Goal: Transaction & Acquisition: Purchase product/service

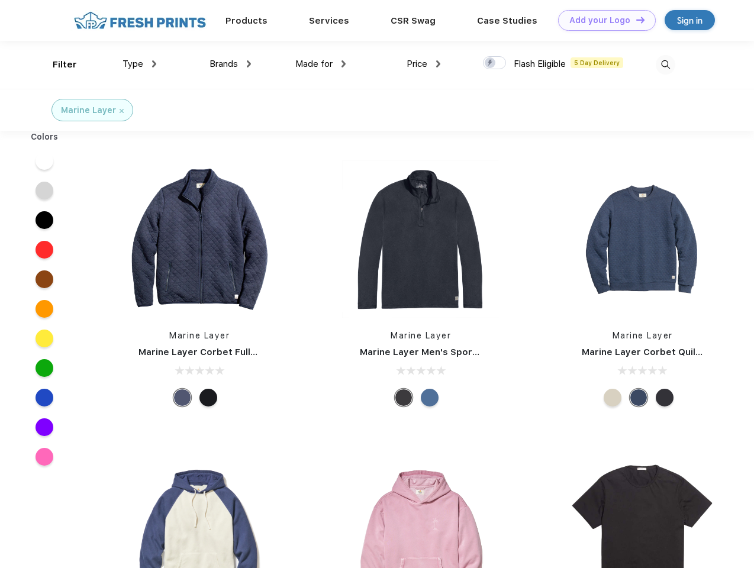
click at [602, 20] on link "Add your Logo Design Tool" at bounding box center [607, 20] width 98 height 21
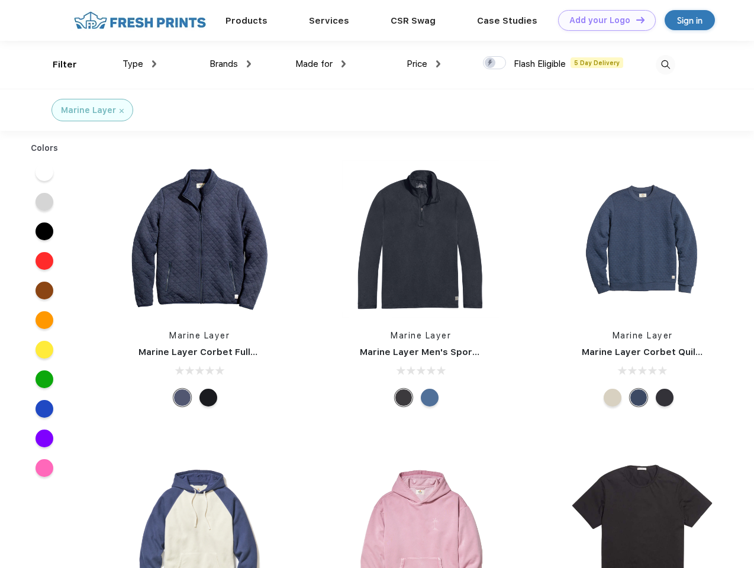
click at [0, 0] on div "Design Tool" at bounding box center [0, 0] width 0 height 0
click at [635, 20] on link "Add your Logo Design Tool" at bounding box center [607, 20] width 98 height 21
click at [57, 64] on div "Filter" at bounding box center [65, 65] width 24 height 14
click at [140, 64] on span "Type" at bounding box center [132, 64] width 21 height 11
click at [230, 64] on span "Brands" at bounding box center [223, 64] width 28 height 11
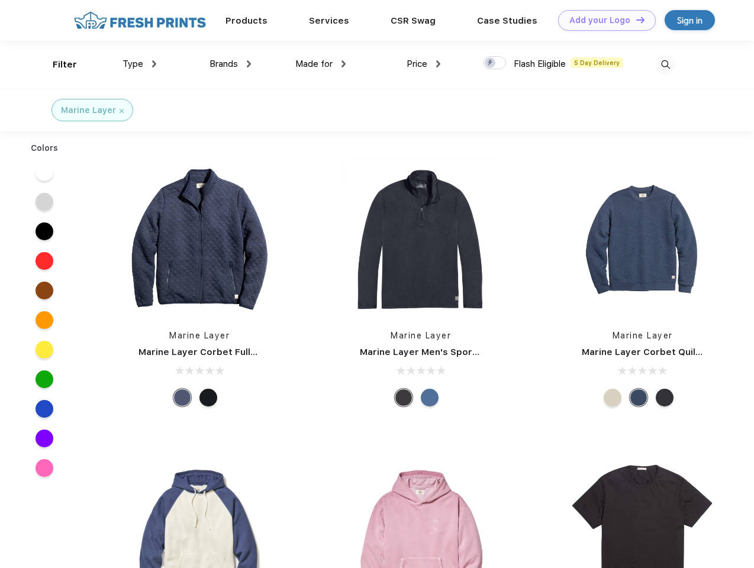
click at [321, 64] on span "Made for" at bounding box center [313, 64] width 37 height 11
click at [424, 64] on span "Price" at bounding box center [416, 64] width 21 height 11
click at [495, 63] on div at bounding box center [494, 62] width 23 height 13
click at [490, 63] on input "checkbox" at bounding box center [487, 60] width 8 height 8
click at [665, 64] on img at bounding box center [666, 65] width 20 height 20
